Goal: Information Seeking & Learning: Learn about a topic

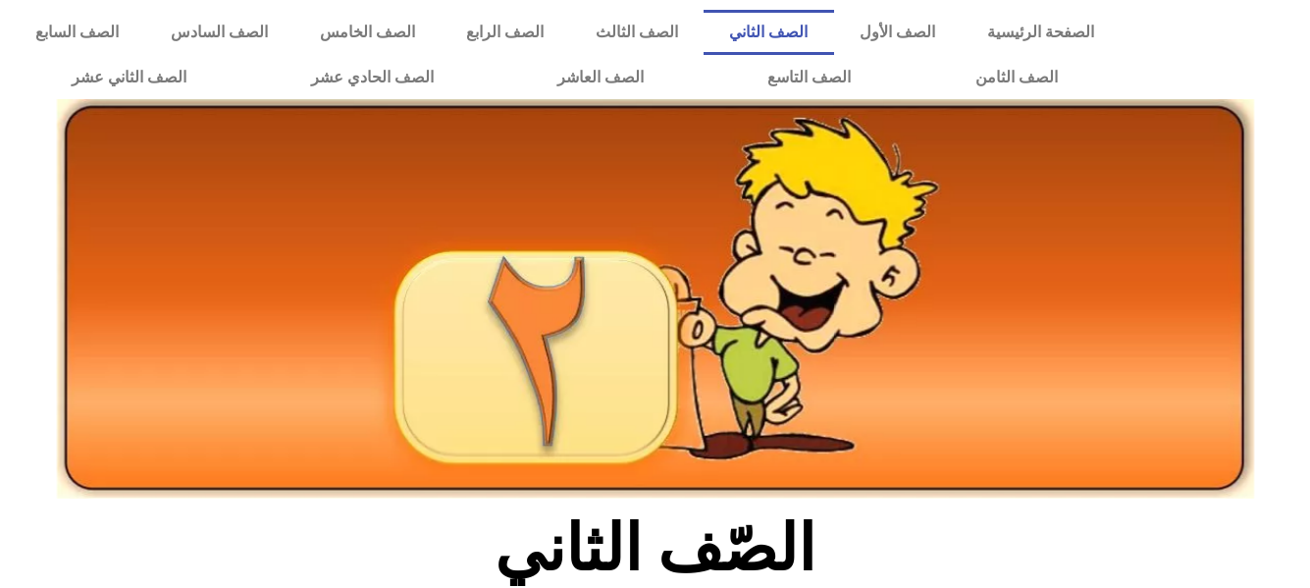
scroll to position [550, 0]
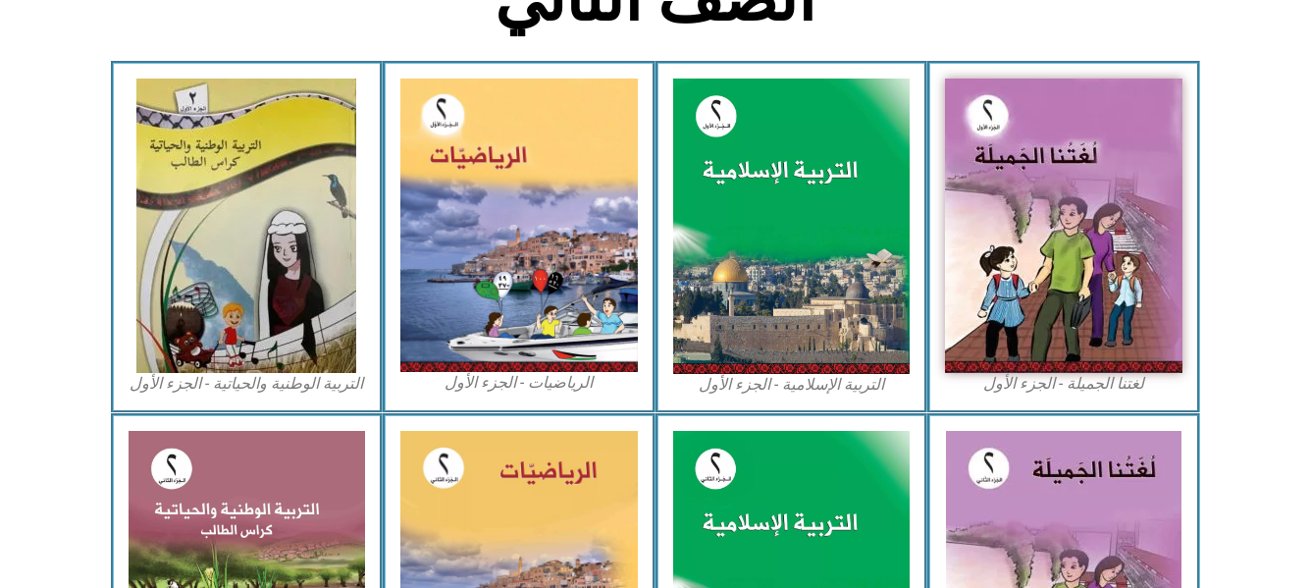
click at [960, 241] on img at bounding box center [1064, 225] width 238 height 293
